Goal: Understand process/instructions: Learn how to perform a task or action

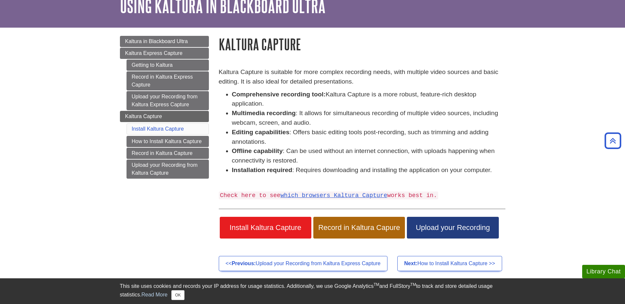
scroll to position [33, 0]
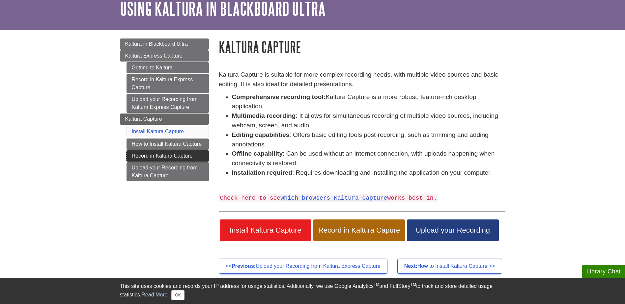
click at [168, 156] on link "Record in Kaltura Capture" at bounding box center [167, 156] width 82 height 11
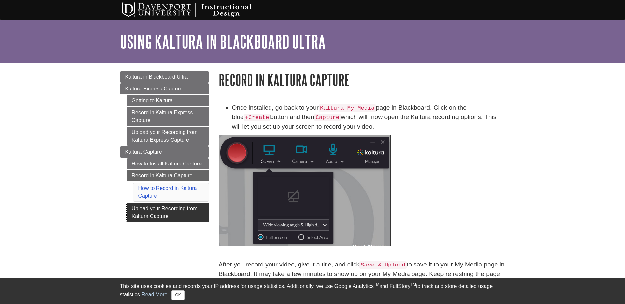
click at [166, 211] on link "Upload your Recording from Kaltura Capture" at bounding box center [167, 212] width 82 height 19
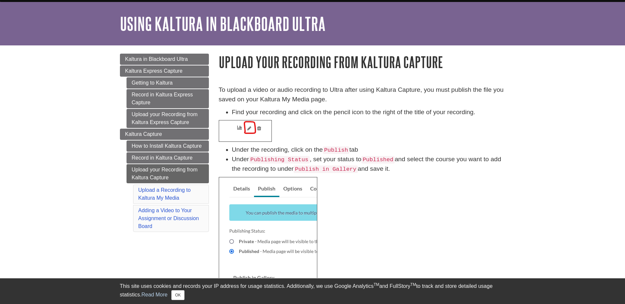
scroll to position [33, 0]
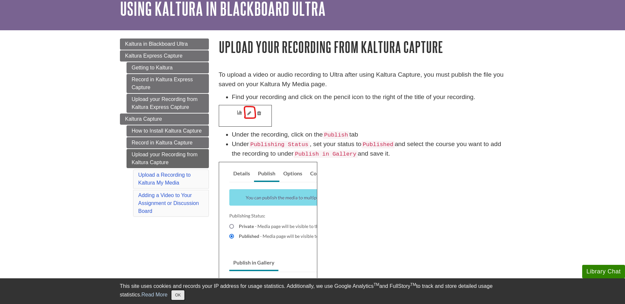
click at [179, 296] on button "OK" at bounding box center [177, 296] width 13 height 10
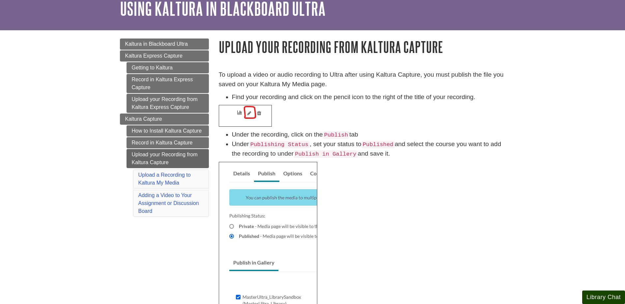
click at [605, 299] on button "Library Chat" at bounding box center [603, 298] width 43 height 14
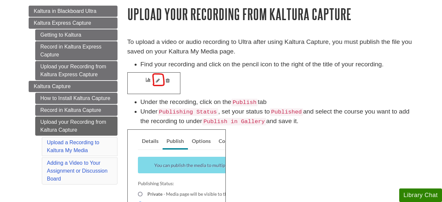
scroll to position [99, 0]
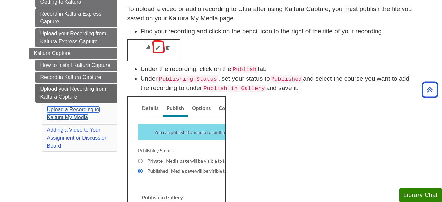
click at [64, 119] on link "Upload a Recording to Kaltura My Media" at bounding box center [73, 113] width 52 height 14
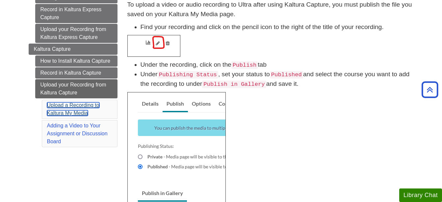
click at [82, 104] on link "Upload a Recording to Kaltura My Media" at bounding box center [73, 109] width 52 height 14
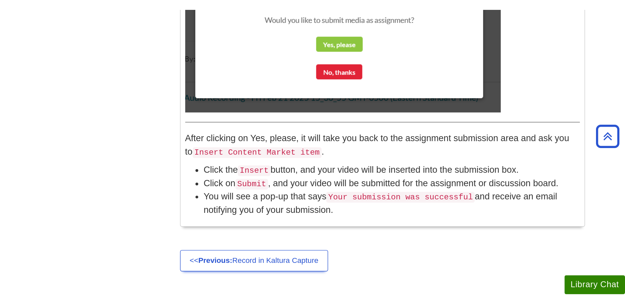
scroll to position [689, 0]
